Goal: Task Accomplishment & Management: Use online tool/utility

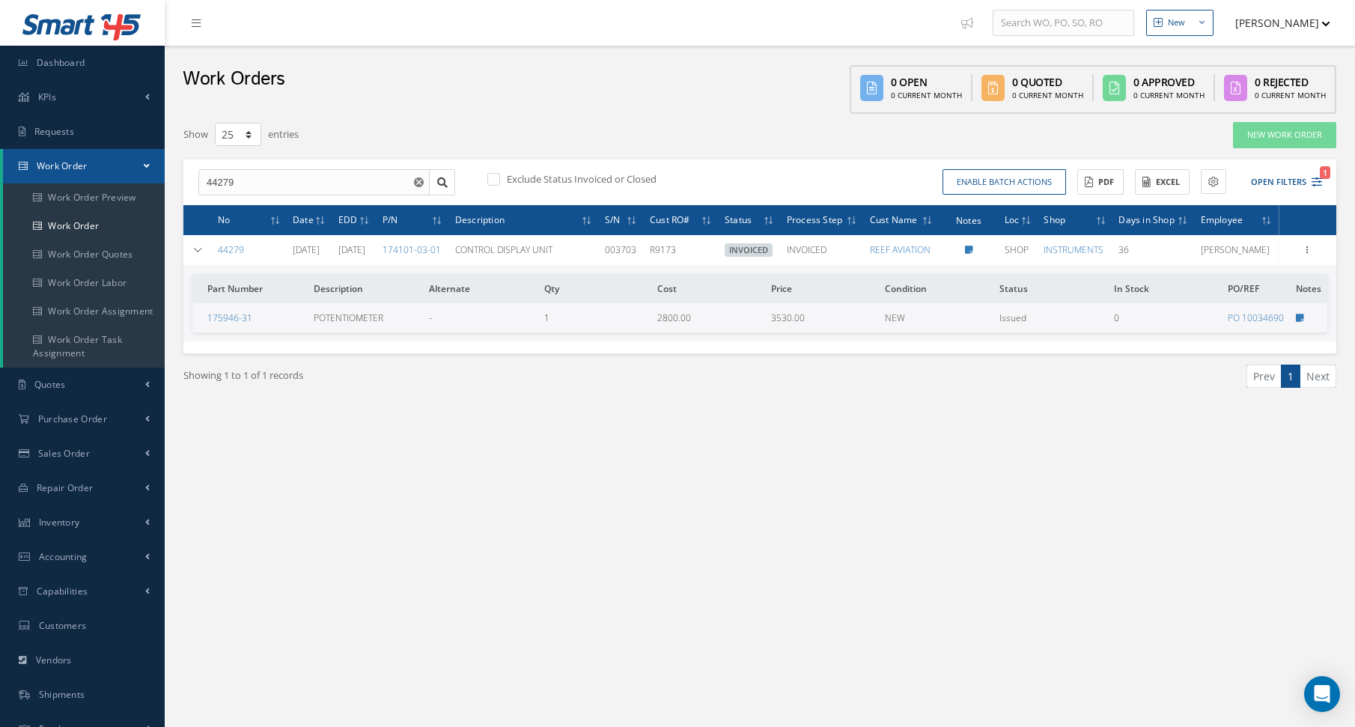
select select "25"
drag, startPoint x: 0, startPoint y: 0, endPoint x: 85, endPoint y: 74, distance: 112.5
click at [85, 74] on link "Dashboard" at bounding box center [82, 63] width 165 height 34
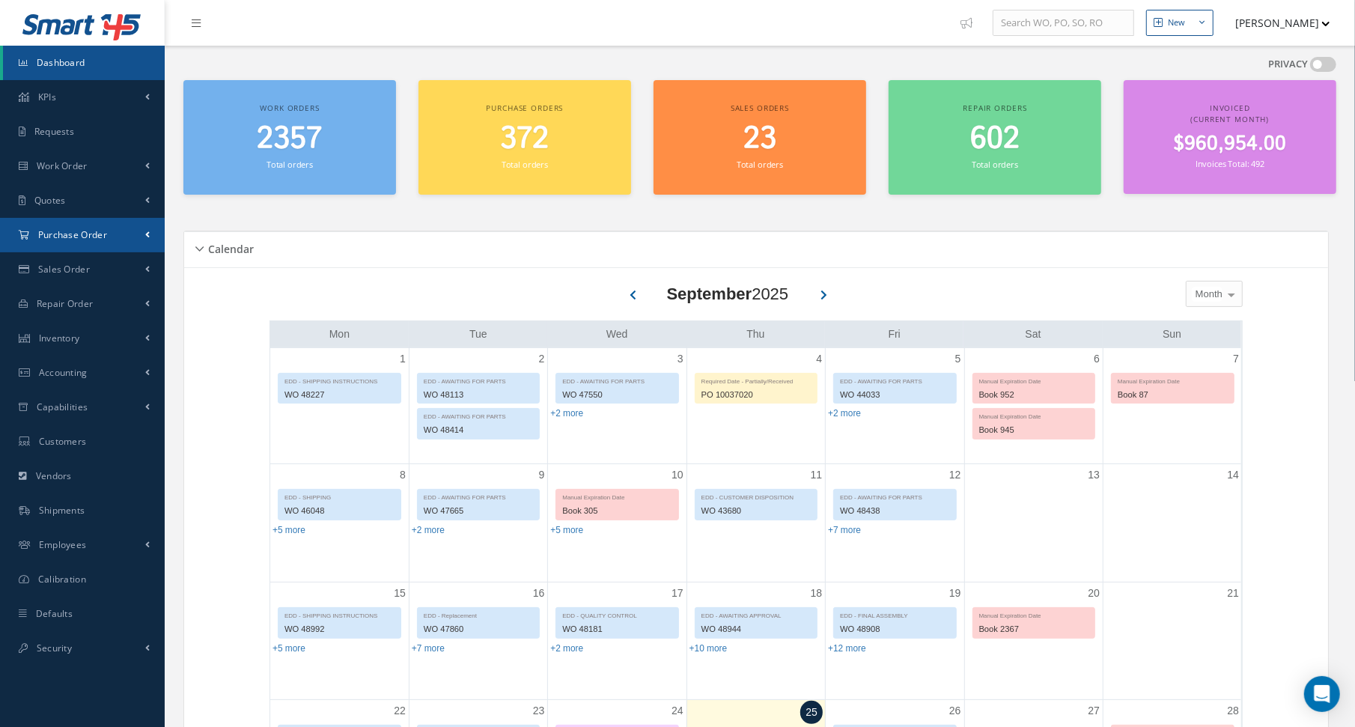
click at [82, 239] on span "Purchase Order" at bounding box center [72, 234] width 69 height 13
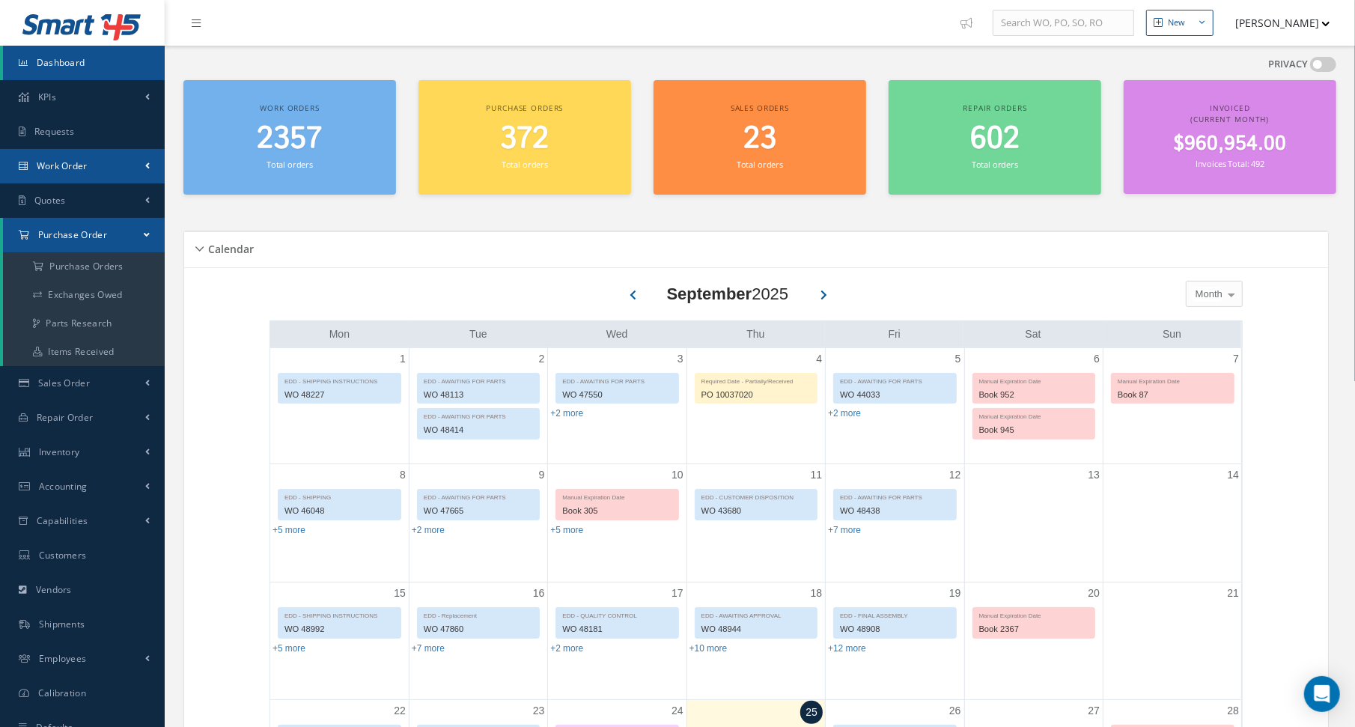
click at [80, 161] on span "Work Order" at bounding box center [62, 165] width 51 height 13
click at [79, 232] on link "Work Order" at bounding box center [84, 226] width 162 height 28
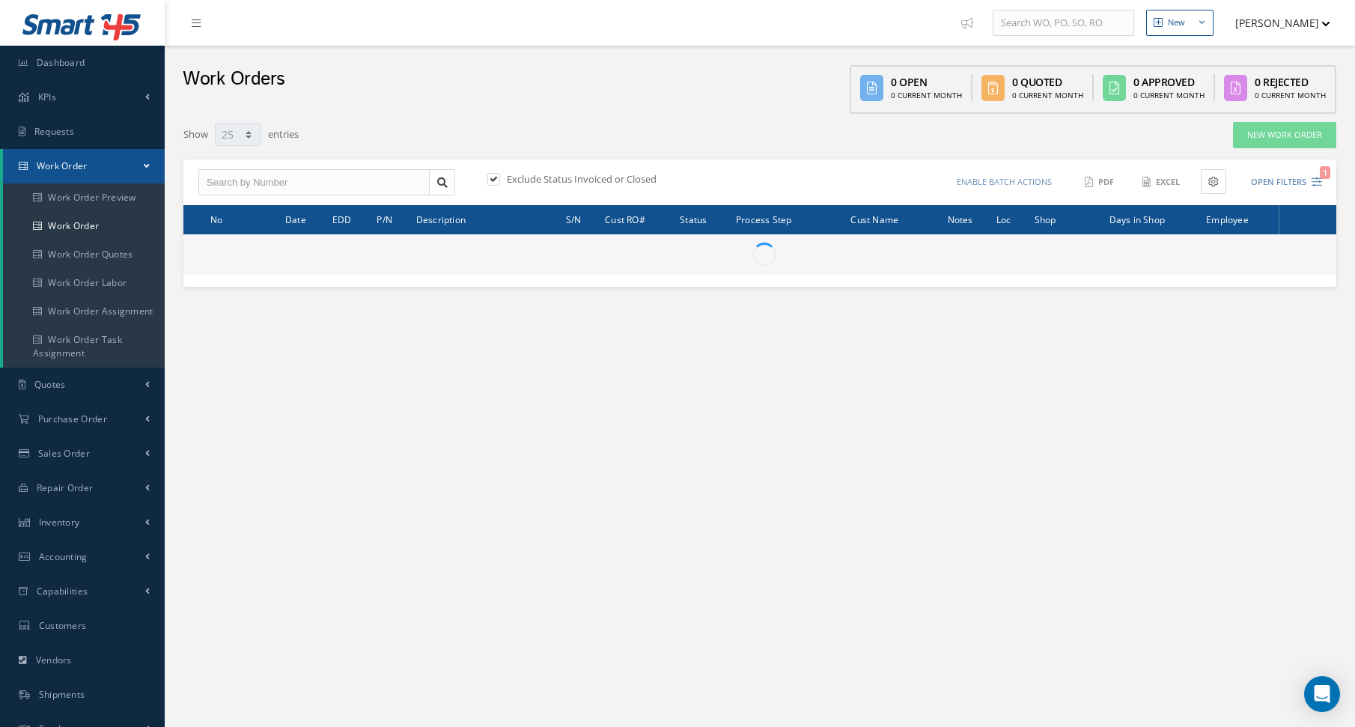
select select "25"
type input "All Work Request"
type input "All Work Performed"
type input "All Status"
type input "WO Part Status"
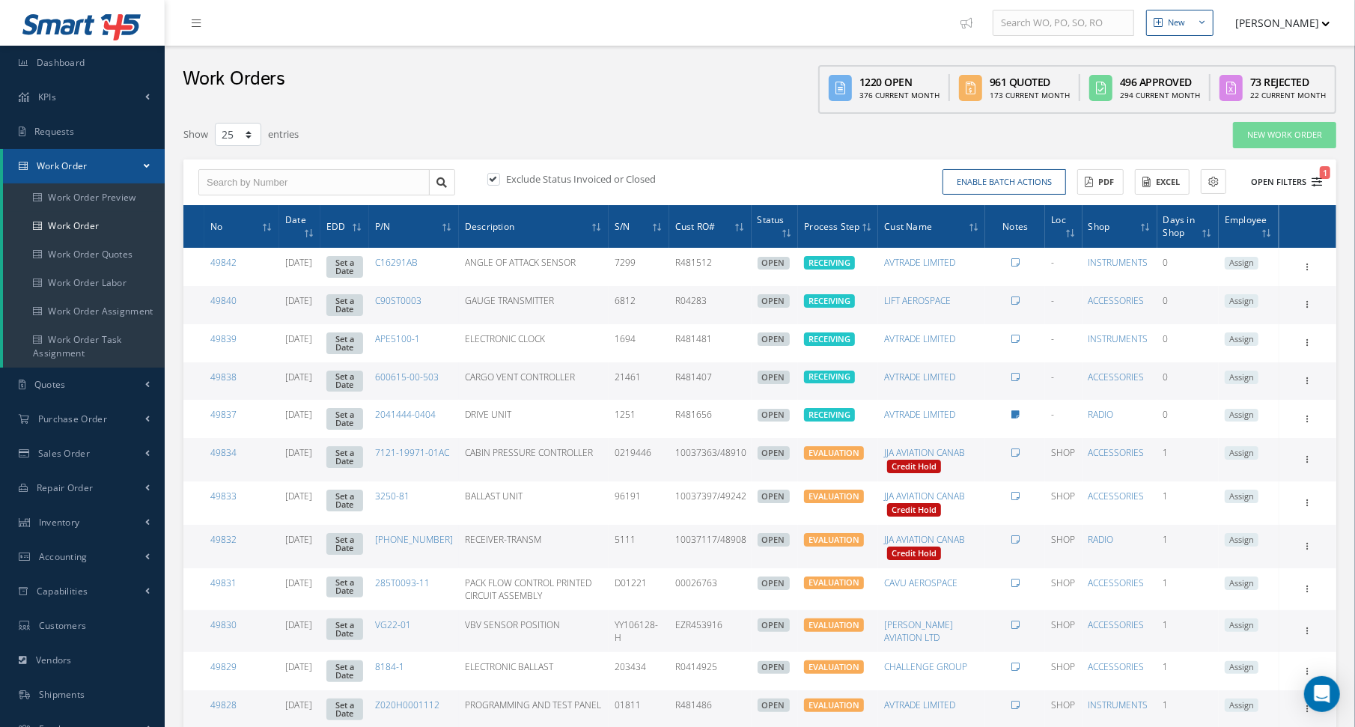
click at [1313, 179] on icon "1" at bounding box center [1317, 182] width 10 height 10
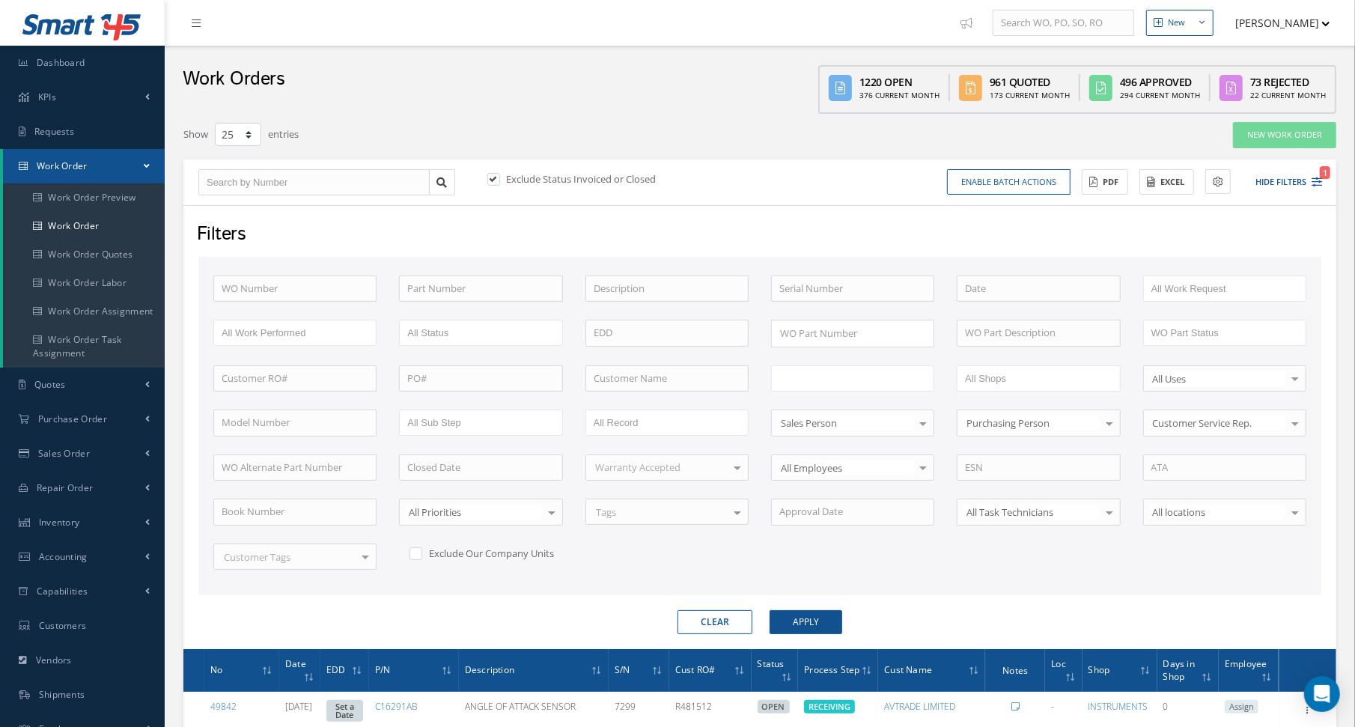
click at [806, 377] on input "text" at bounding box center [826, 378] width 95 height 19
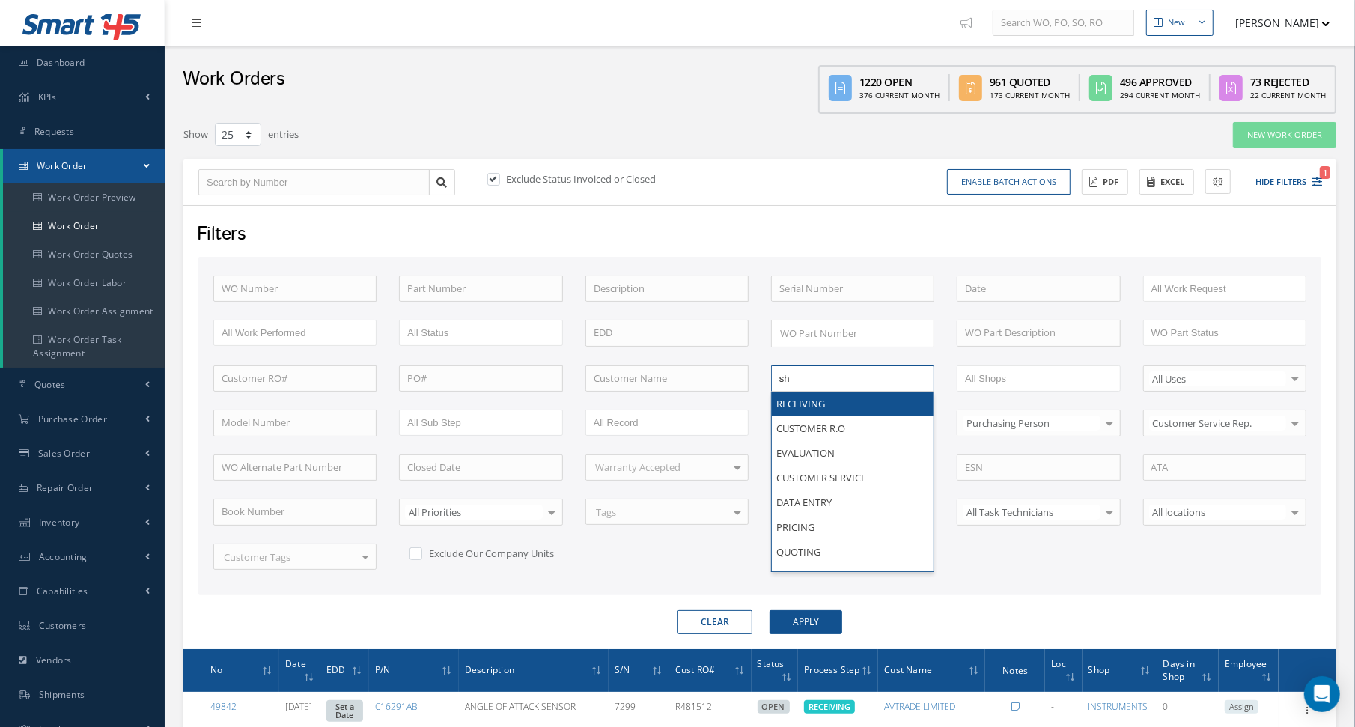
type input "shi"
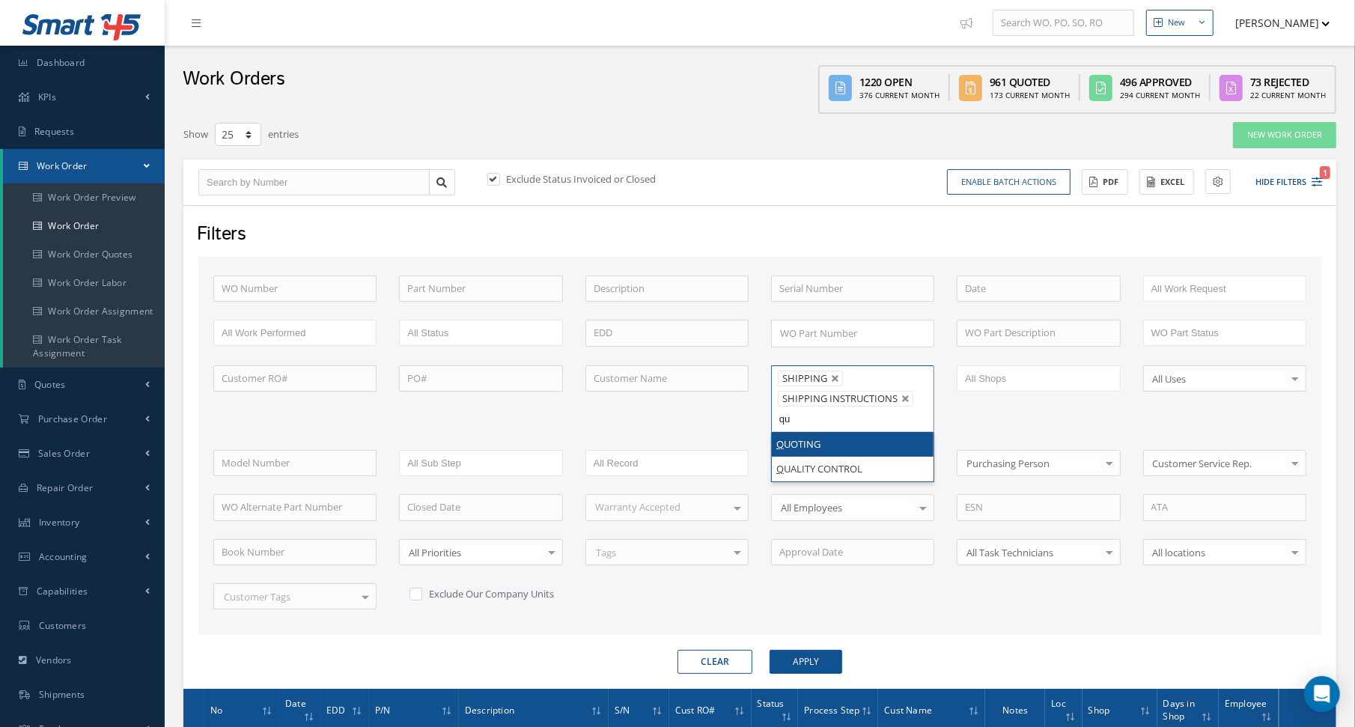
type input "qua"
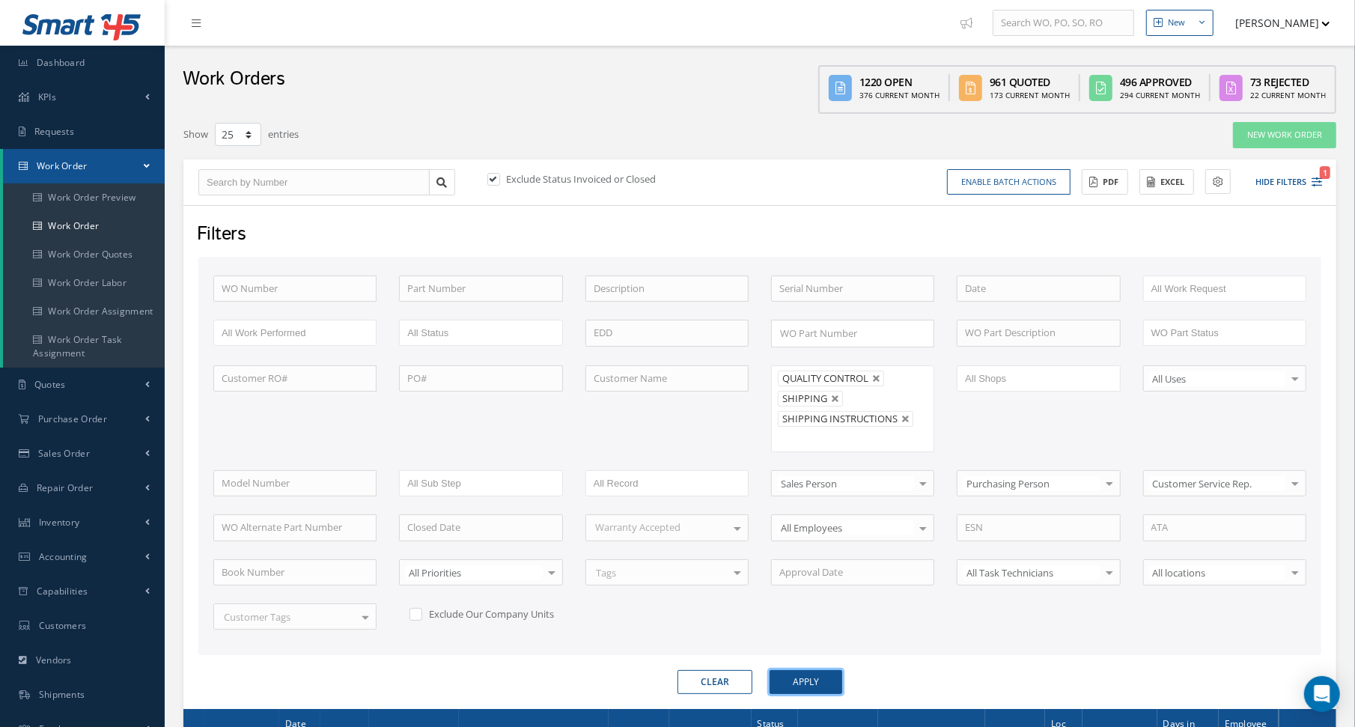
click at [806, 678] on button "Apply" at bounding box center [806, 682] width 73 height 24
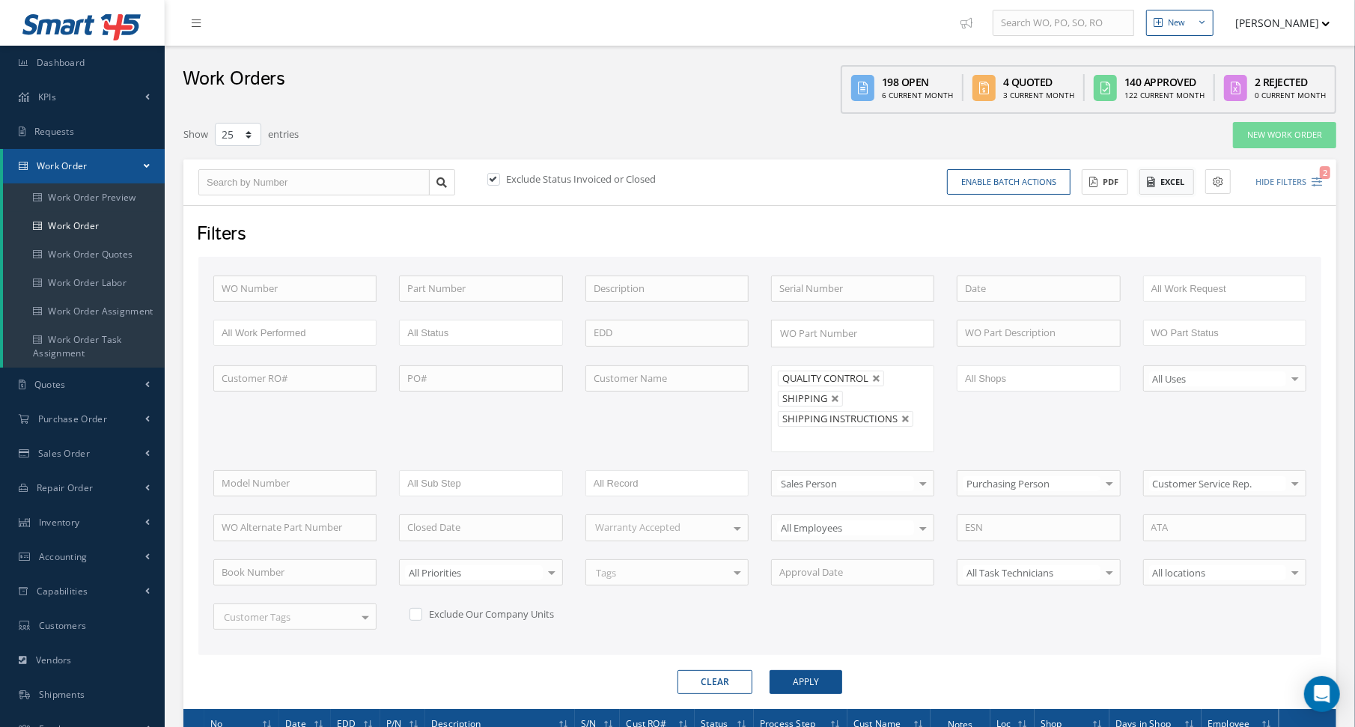
click at [1189, 186] on button "Excel" at bounding box center [1167, 182] width 55 height 26
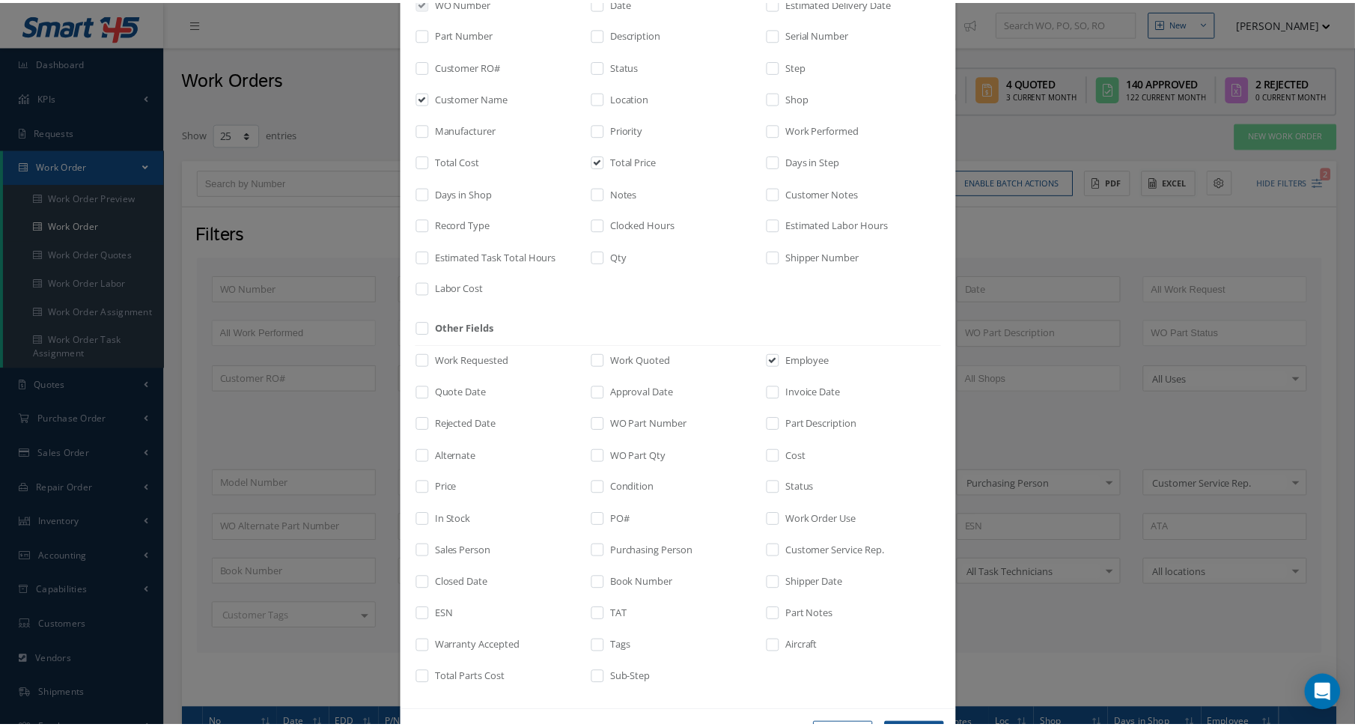
scroll to position [170, 0]
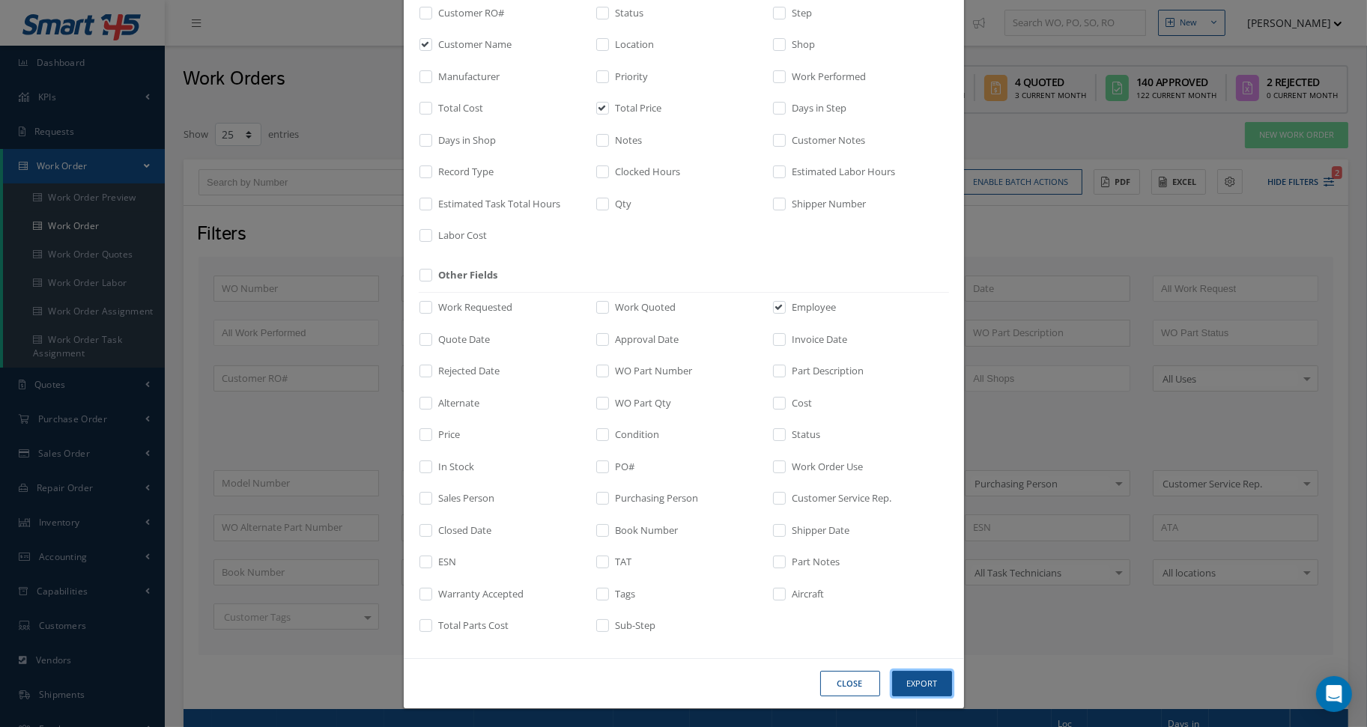
click at [923, 686] on button "Export" at bounding box center [922, 684] width 60 height 26
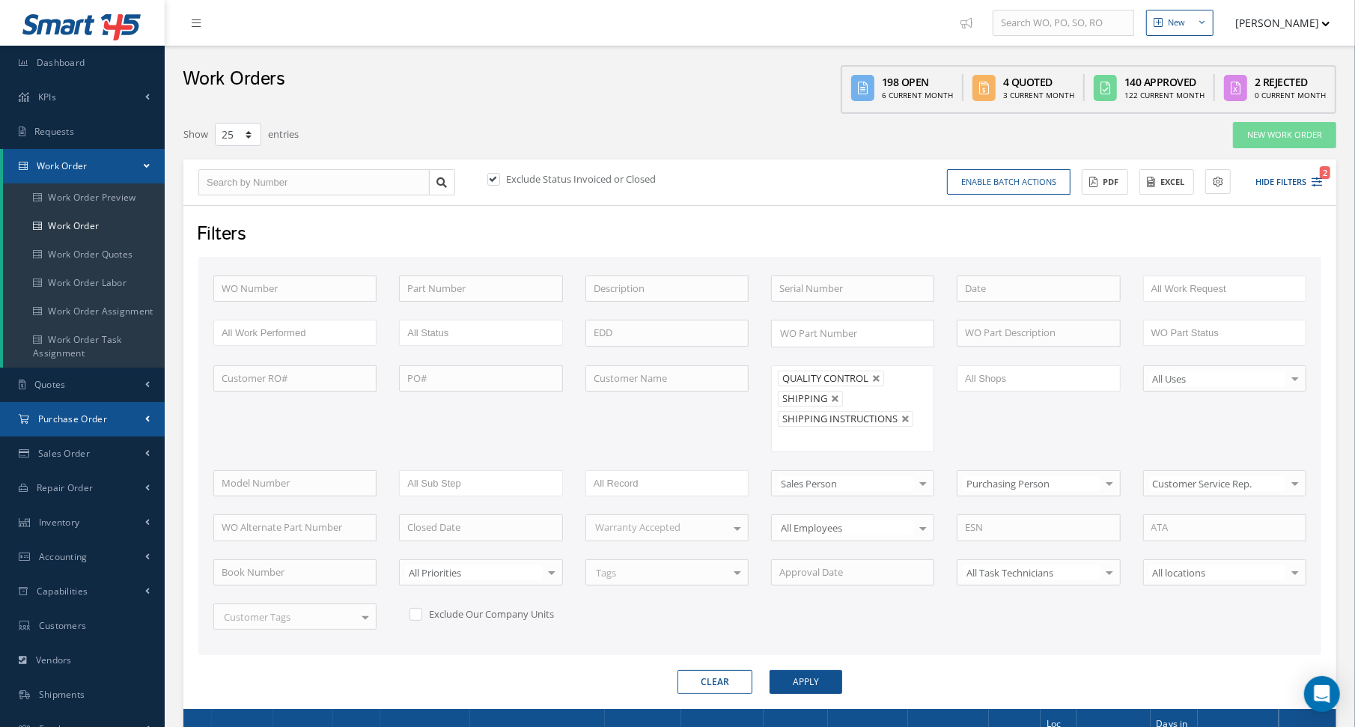
click at [98, 423] on span "Purchase Order" at bounding box center [72, 419] width 69 height 13
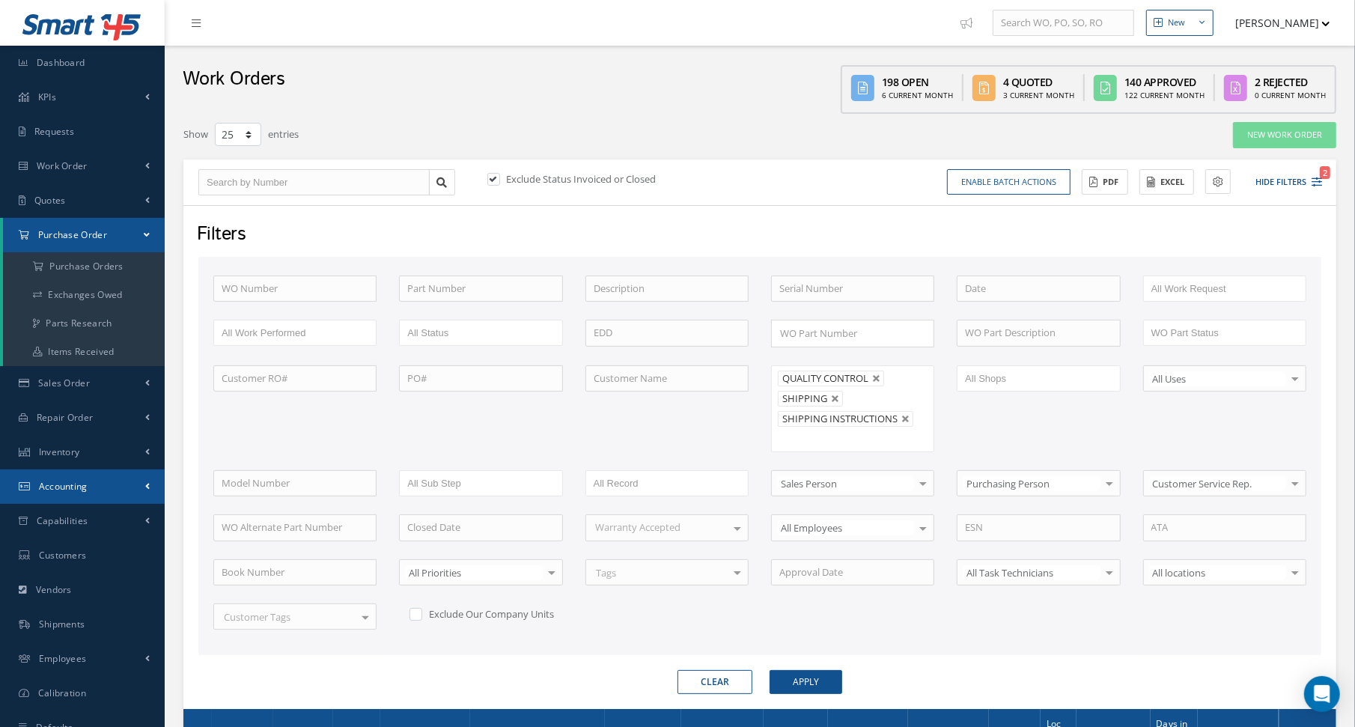
click at [88, 485] on link "Accounting" at bounding box center [82, 486] width 165 height 34
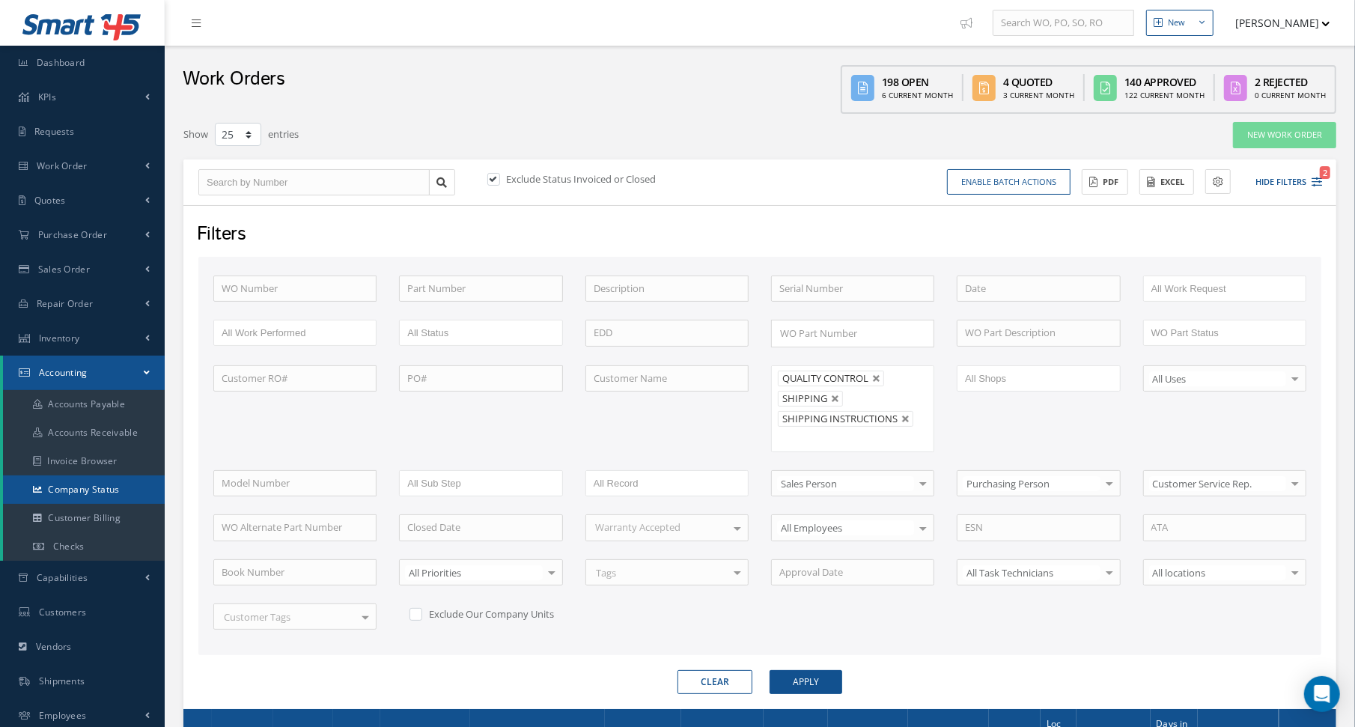
click at [64, 490] on link "Company Status" at bounding box center [84, 489] width 162 height 28
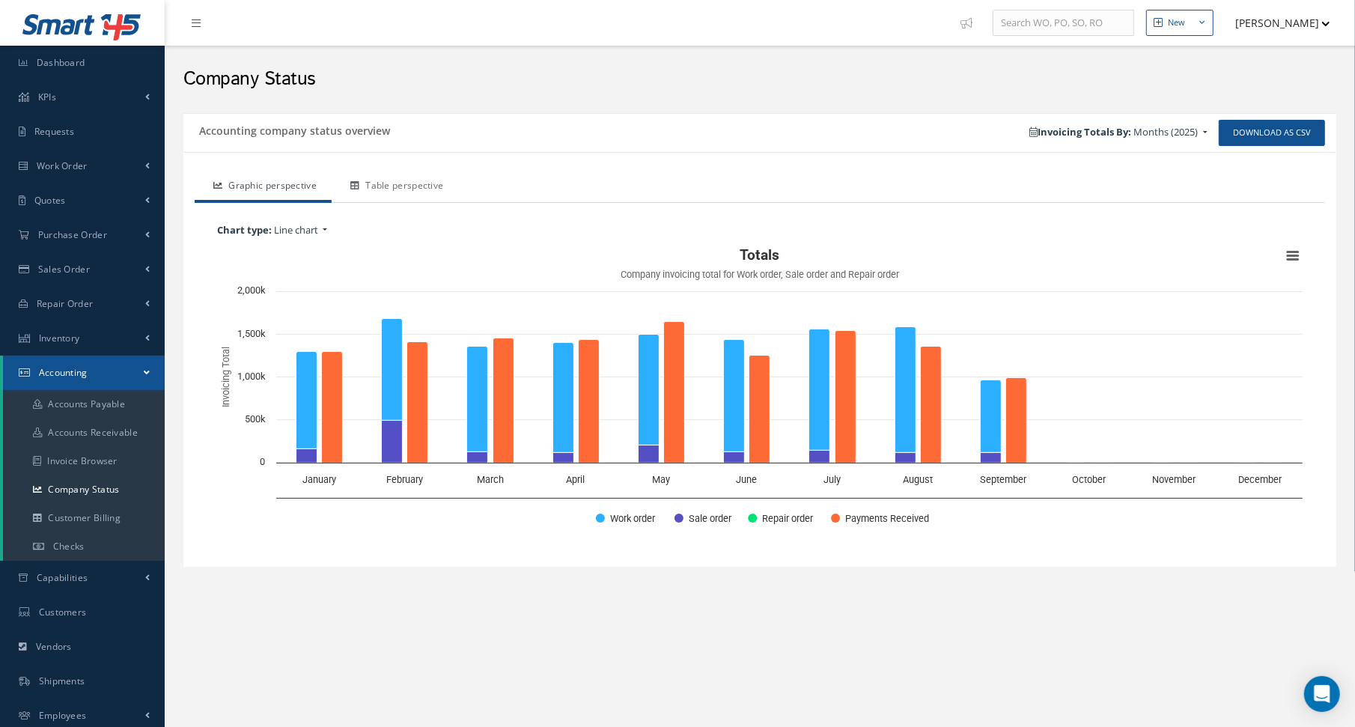
click at [401, 183] on link "Table perspective" at bounding box center [395, 186] width 127 height 31
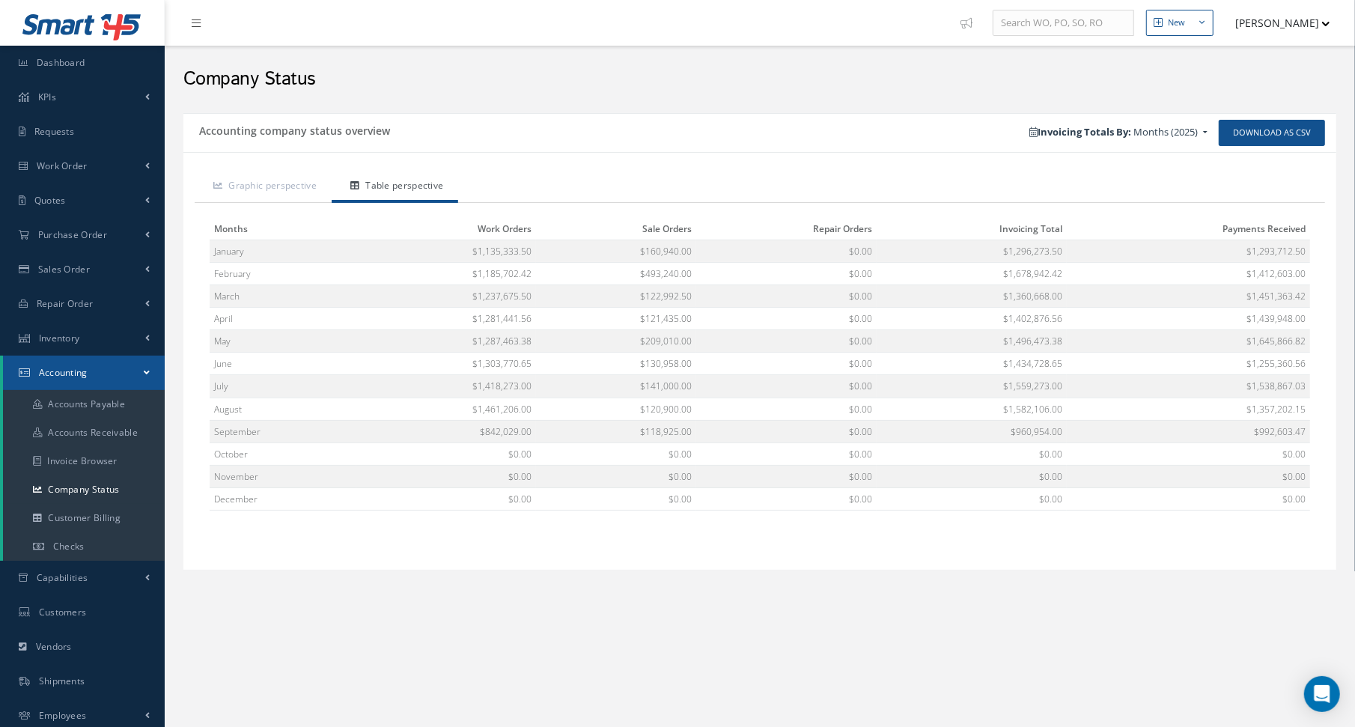
click at [800, 128] on div "Download as CSV Invoicing Totals By: Months (2025) Months (2025) All Years Year…" at bounding box center [1048, 133] width 577 height 26
click at [47, 179] on link "Work Order" at bounding box center [82, 166] width 165 height 34
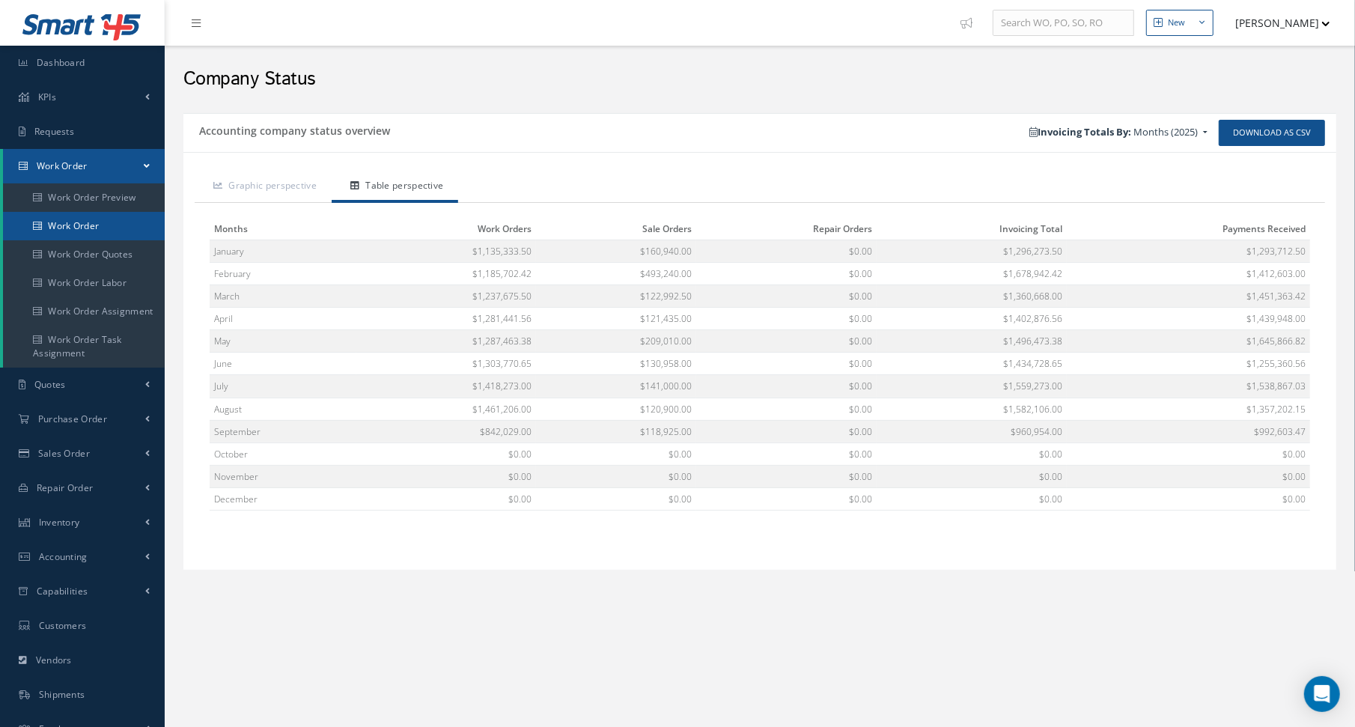
click at [57, 224] on link "Work Order" at bounding box center [84, 226] width 162 height 28
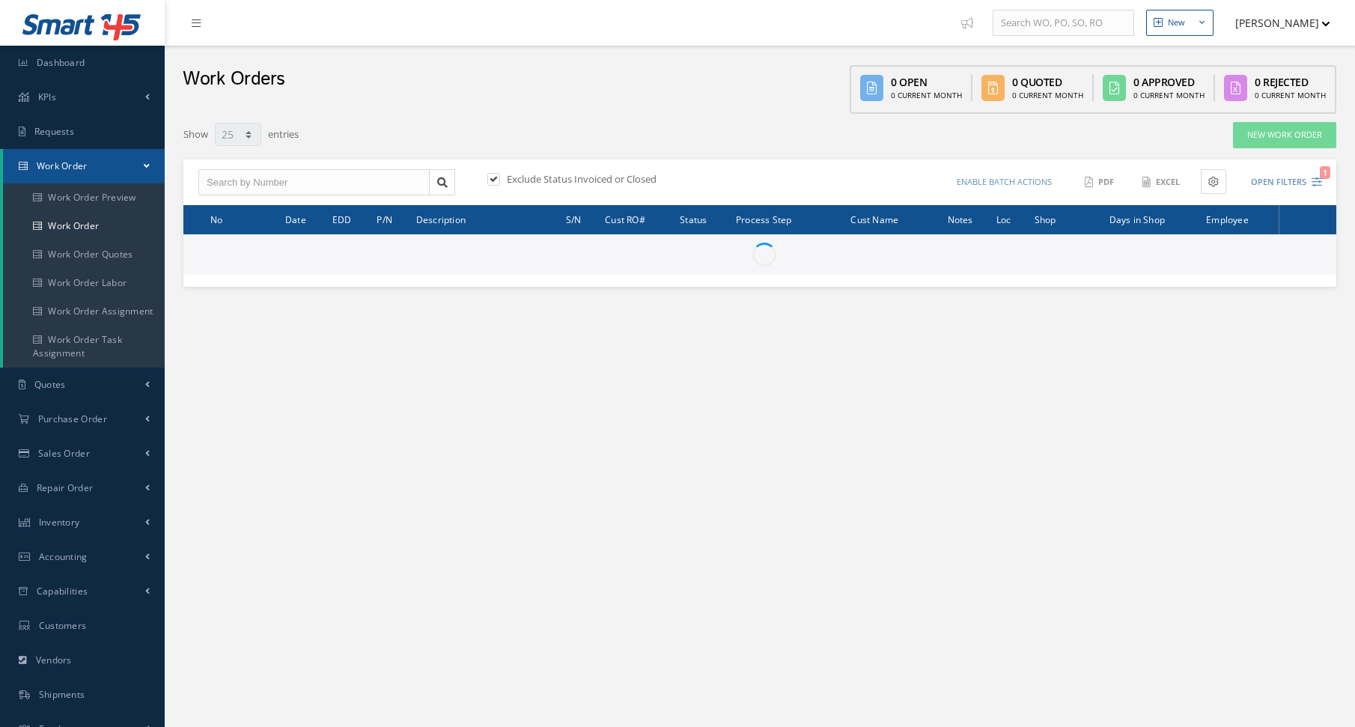
select select "25"
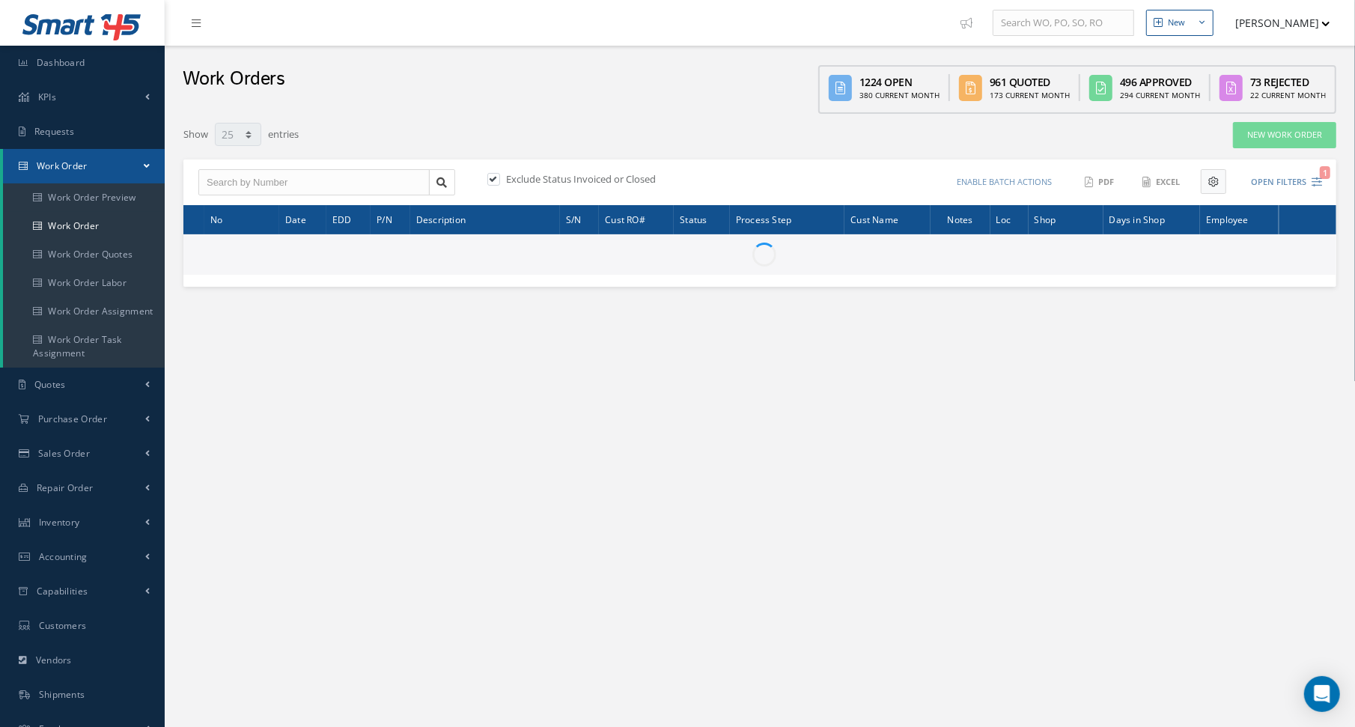
type input "All Work Request"
type input "All Work Performed"
type input "All Status"
type input "WO Part Status"
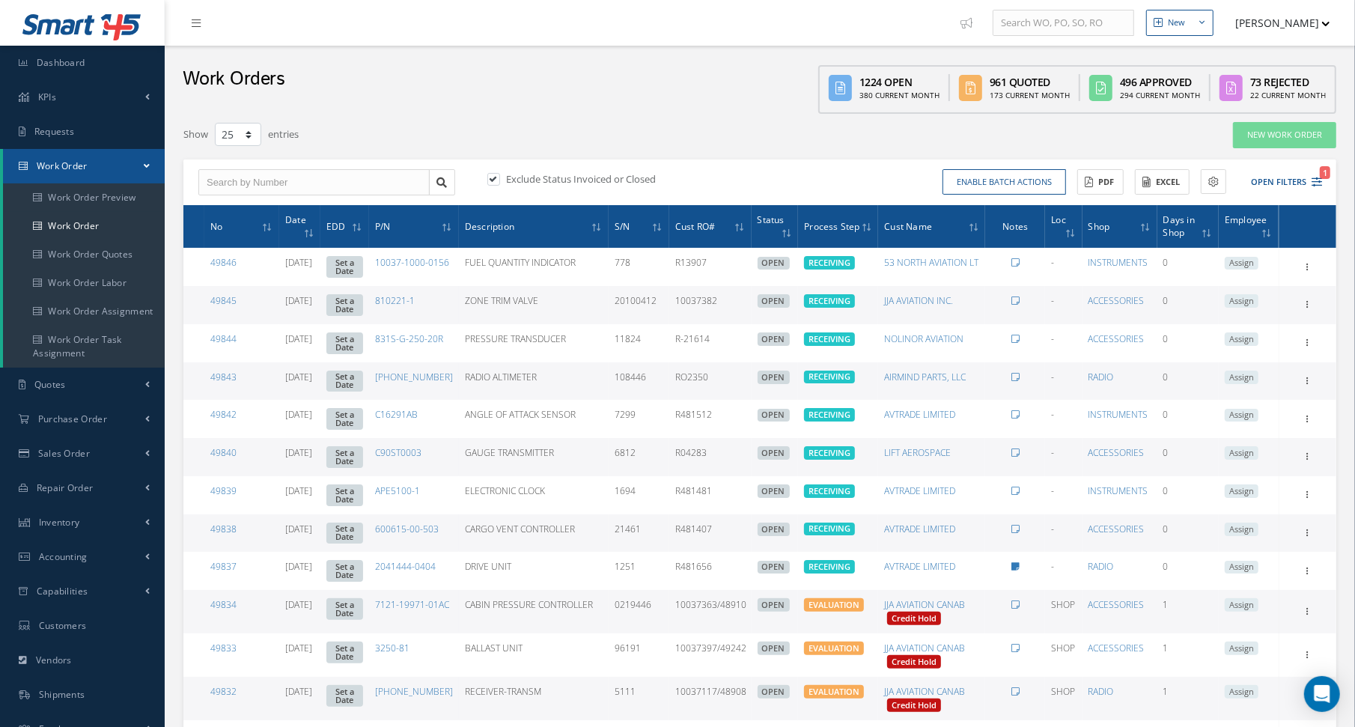
click at [1325, 187] on div "Enable batch actions Update Work Orders Close Work Orders ACTIONS Receive Payme…" at bounding box center [1043, 182] width 567 height 26
click at [1322, 183] on icon "1" at bounding box center [1317, 182] width 10 height 10
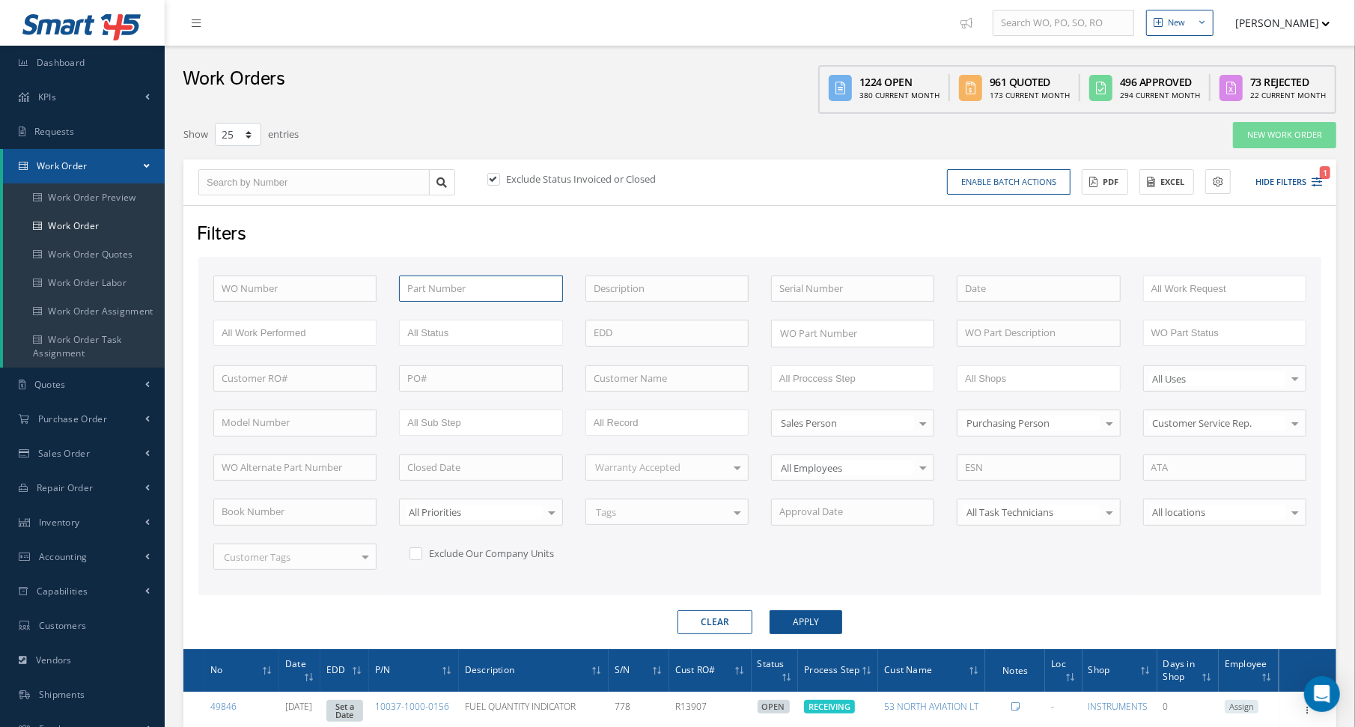
click at [485, 282] on input "text" at bounding box center [480, 289] width 163 height 27
paste input "AE1502U02"
type input "AE1502U02"
click at [770, 610] on button "Apply" at bounding box center [806, 622] width 73 height 24
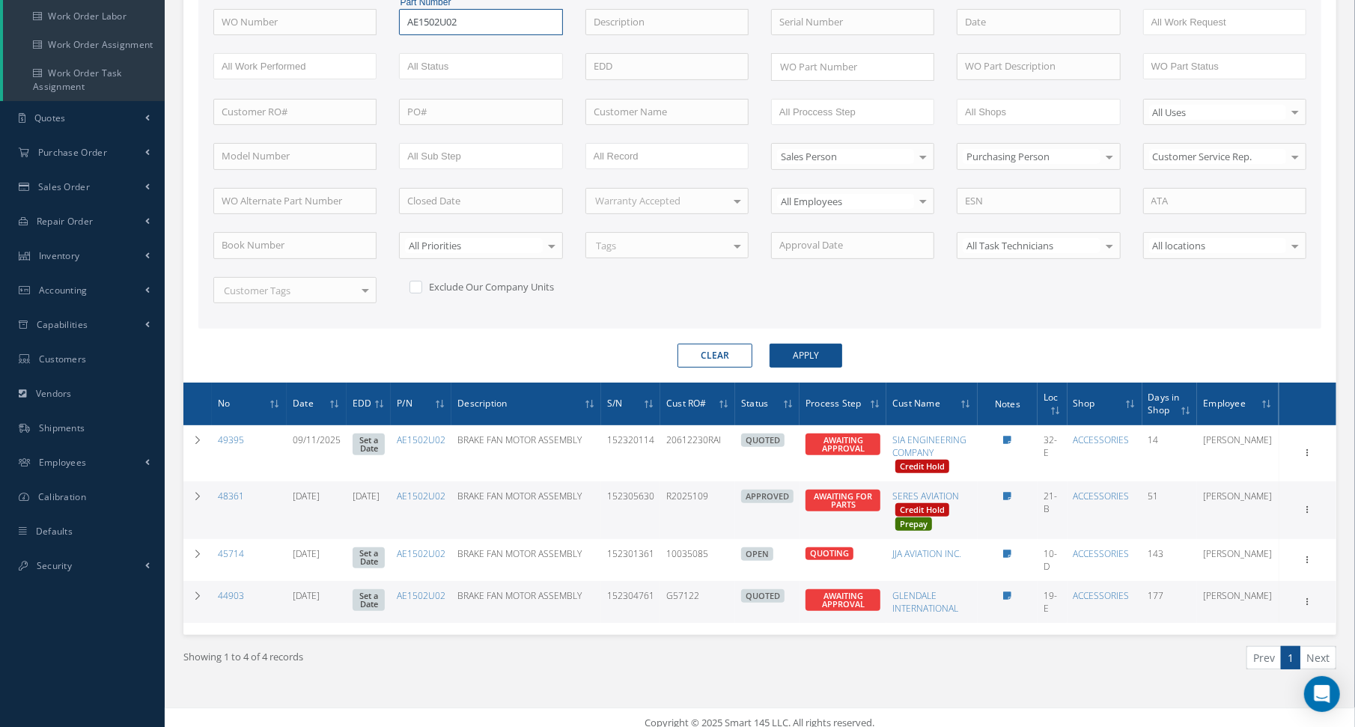
scroll to position [270, 0]
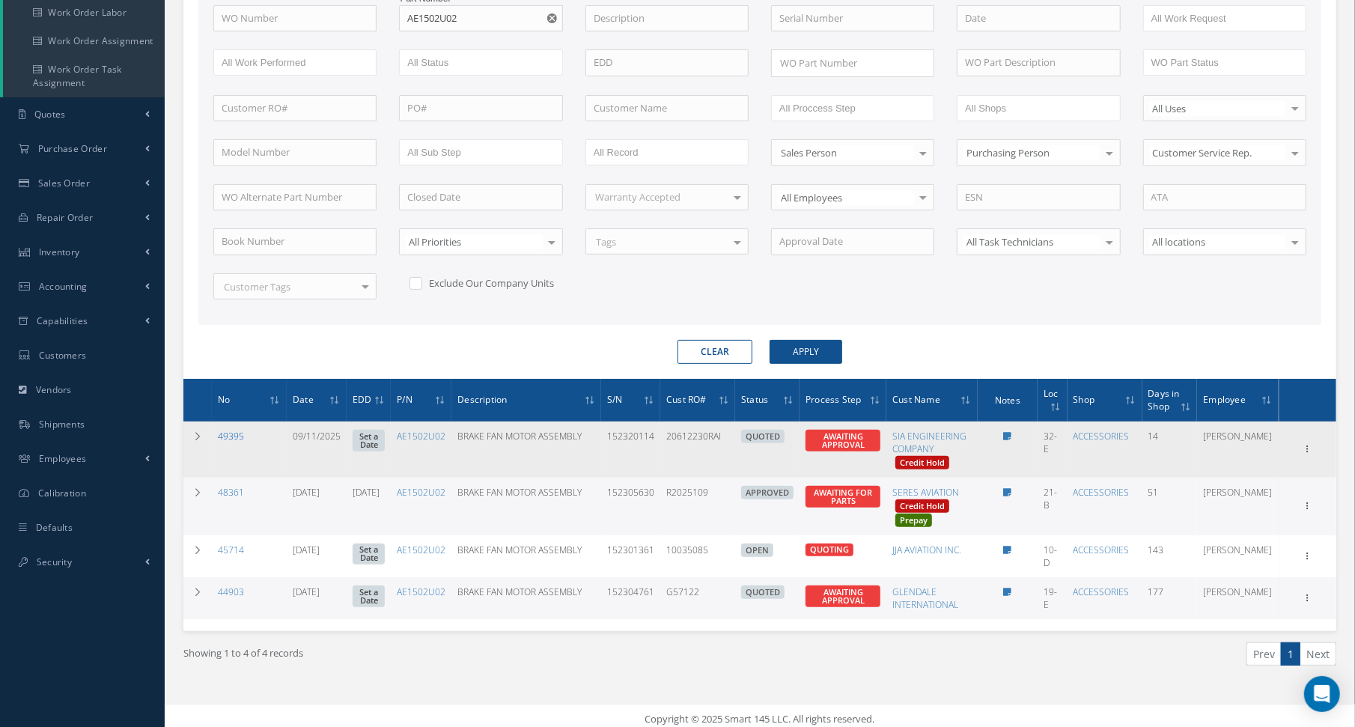
click at [231, 431] on link "49395" at bounding box center [231, 436] width 26 height 13
